Goal: Check status: Check status

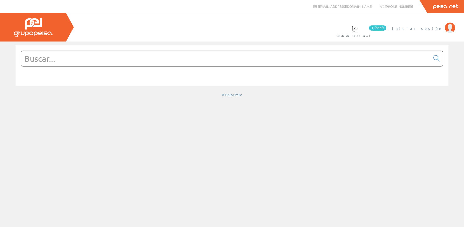
click at [427, 27] on span "Iniciar sesión" at bounding box center [417, 28] width 50 height 5
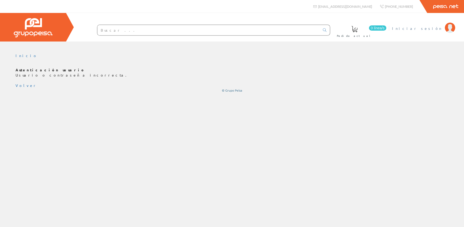
click at [430, 29] on span "Iniciar sesión" at bounding box center [417, 28] width 50 height 5
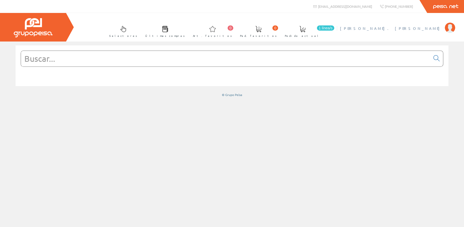
click at [437, 28] on span "[PERSON_NAME]. [PERSON_NAME]" at bounding box center [391, 28] width 102 height 5
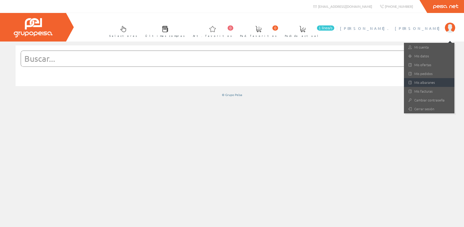
click at [422, 83] on link "Mis albaranes" at bounding box center [429, 82] width 51 height 9
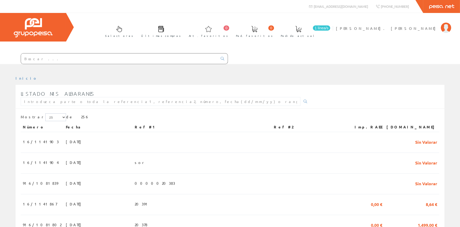
click at [176, 105] on div "Listado mis albaranes" at bounding box center [166, 98] width 290 height 20
click at [176, 102] on input "text" at bounding box center [161, 101] width 280 height 9
type input "916/1081768"
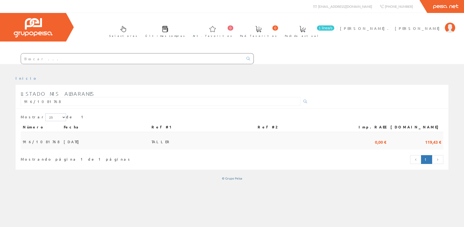
click at [302, 140] on td at bounding box center [303, 140] width 94 height 17
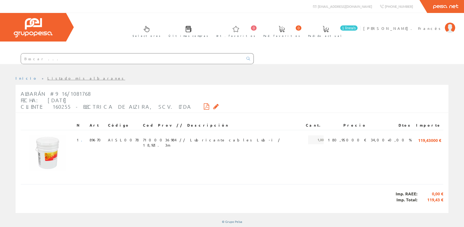
click at [204, 105] on icon at bounding box center [206, 106] width 5 height 4
